Goal: Information Seeking & Learning: Find specific fact

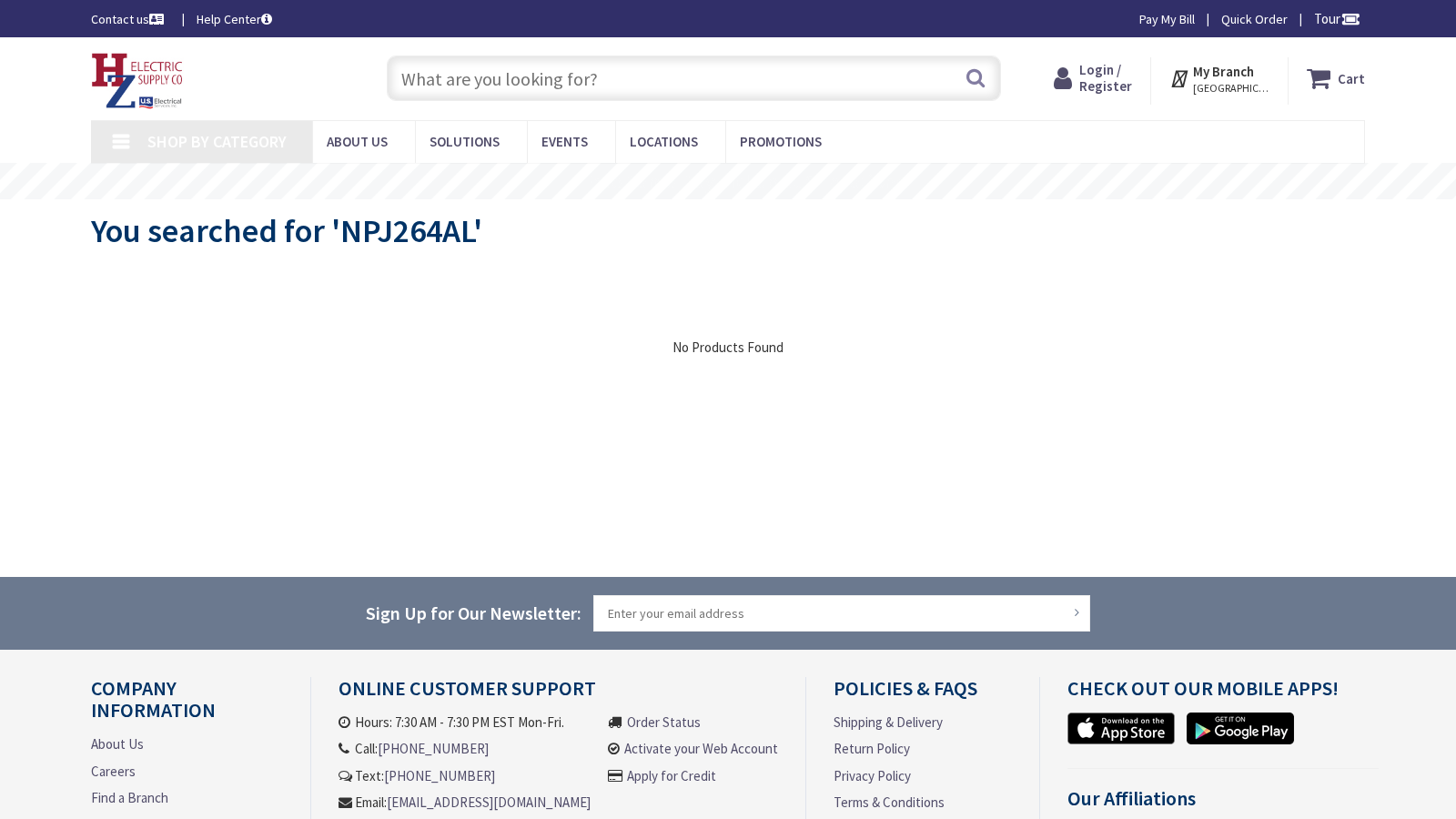
type input "[PERSON_NAME][GEOGRAPHIC_DATA][STREET_ADDRESS][PERSON_NAME][GEOGRAPHIC_DATA]"
